Goal: Go to known website: Go to known website

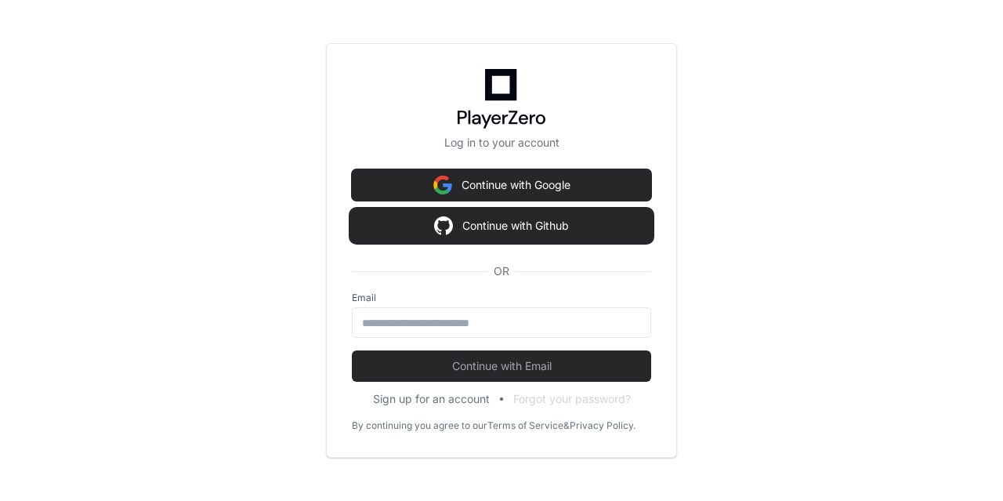
click at [432, 236] on button "Continue with Github" at bounding box center [501, 225] width 299 height 31
